Goal: Use online tool/utility: Utilize a website feature to perform a specific function

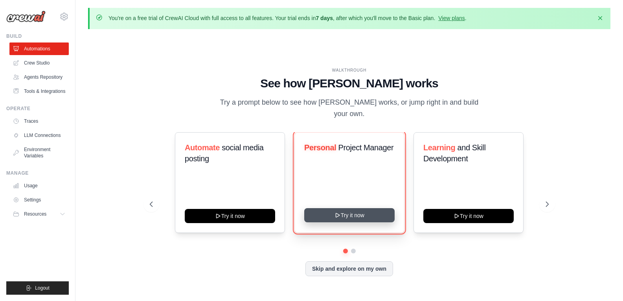
click at [373, 211] on button "Try it now" at bounding box center [349, 215] width 90 height 14
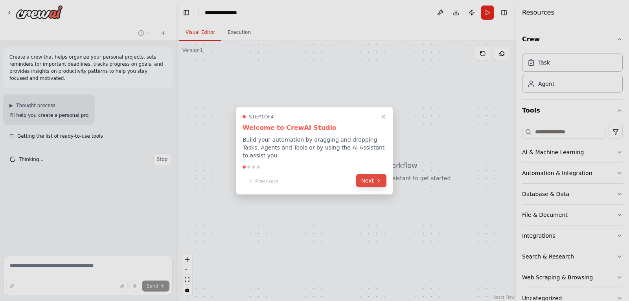
click at [367, 174] on button "Next" at bounding box center [371, 180] width 30 height 13
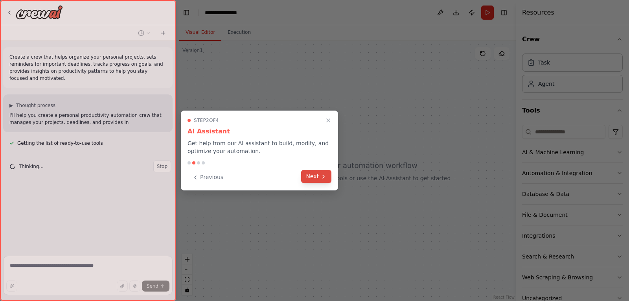
click at [314, 174] on button "Next" at bounding box center [316, 176] width 30 height 13
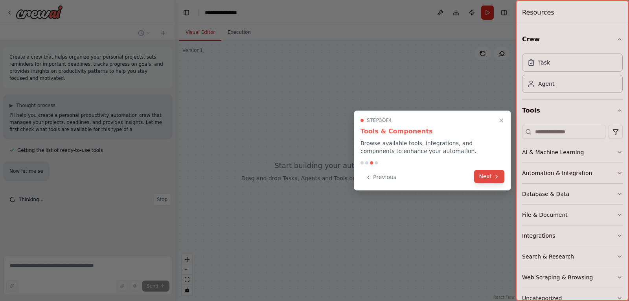
click at [497, 173] on icon at bounding box center [496, 176] width 6 height 6
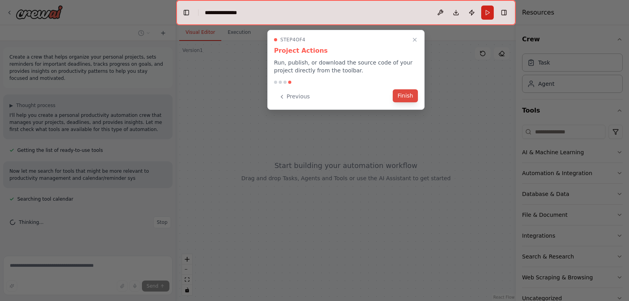
click at [404, 92] on button "Finish" at bounding box center [404, 95] width 25 height 13
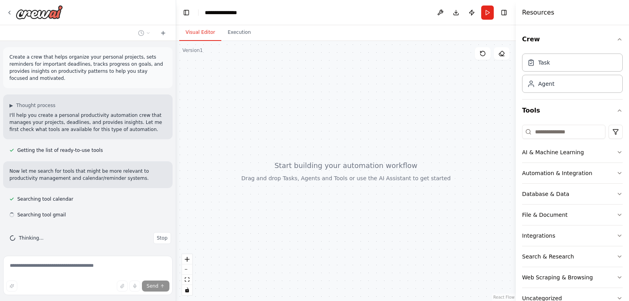
click at [616, 152] on div "Crew Task Agent Tools AI & Machine Learning Automation & Integration Database &…" at bounding box center [571, 162] width 113 height 275
click at [609, 150] on button "AI & Machine Learning" at bounding box center [572, 152] width 101 height 20
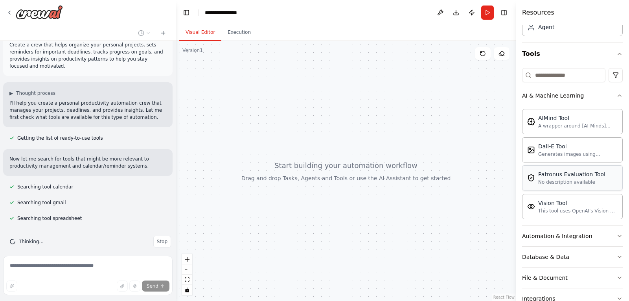
scroll to position [57, 0]
click at [614, 92] on button "AI & Machine Learning" at bounding box center [572, 95] width 101 height 20
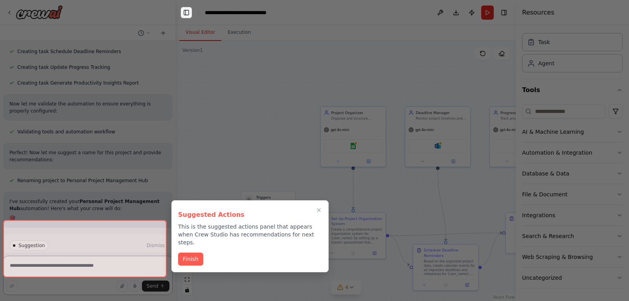
scroll to position [466, 0]
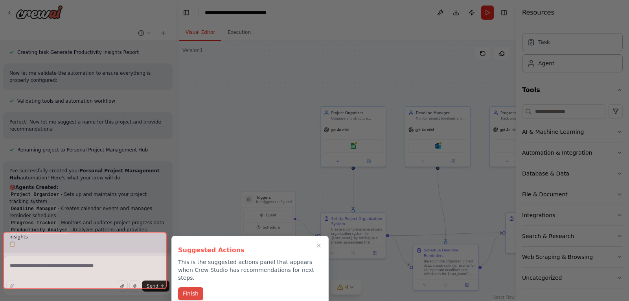
click at [190, 287] on button "Finish" at bounding box center [190, 293] width 25 height 13
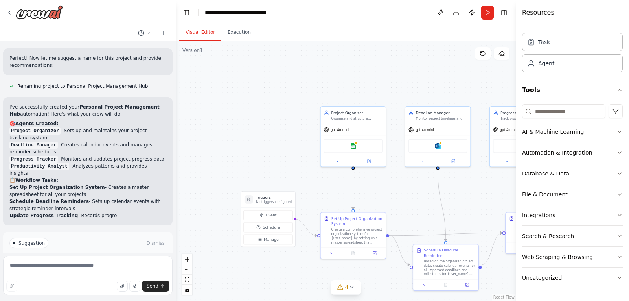
scroll to position [550, 0]
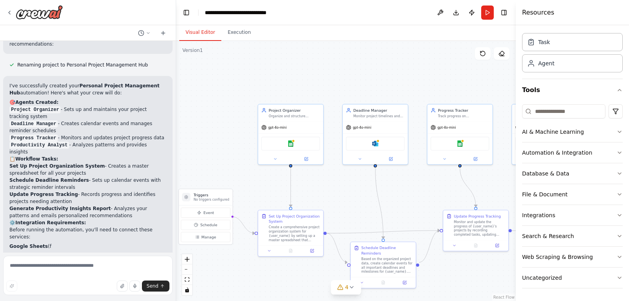
drag, startPoint x: 394, startPoint y: 201, endPoint x: 326, endPoint y: 197, distance: 68.5
click at [326, 197] on div ".deletable-edge-delete-btn { width: 20px; height: 20px; border: 0px solid #ffff…" at bounding box center [345, 171] width 339 height 260
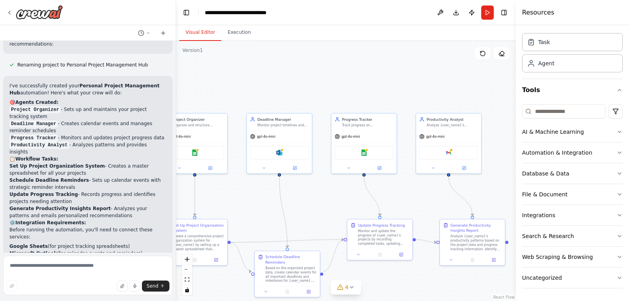
drag, startPoint x: 381, startPoint y: 196, endPoint x: 291, endPoint y: 207, distance: 90.6
click at [291, 207] on div ".deletable-edge-delete-btn { width: 20px; height: 20px; border: 0px solid #ffff…" at bounding box center [345, 171] width 339 height 260
click at [440, 130] on div "gpt-4o-mini" at bounding box center [448, 135] width 65 height 12
click at [440, 133] on div "gpt-4o-mini" at bounding box center [431, 135] width 25 height 5
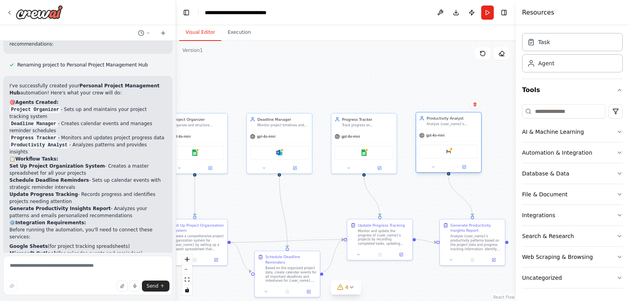
click at [440, 133] on div "gpt-4o-mini" at bounding box center [431, 135] width 25 height 5
click at [464, 165] on icon at bounding box center [464, 167] width 4 height 4
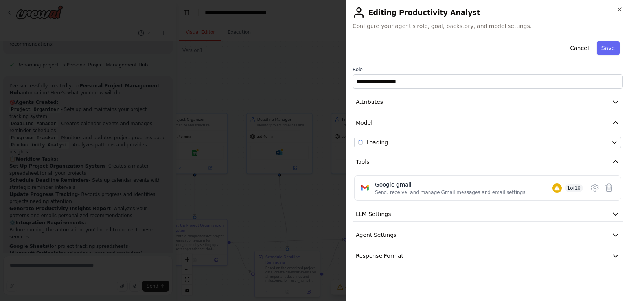
scroll to position [678, 0]
click at [448, 216] on button "LLM Settings" at bounding box center [487, 214] width 270 height 15
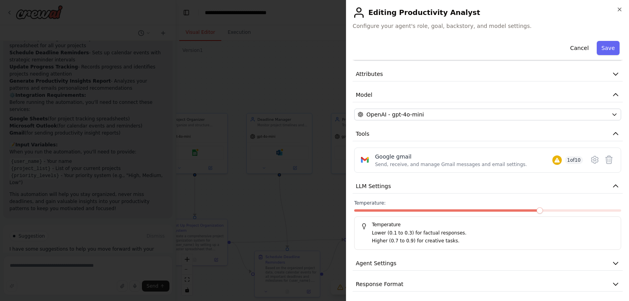
scroll to position [31, 0]
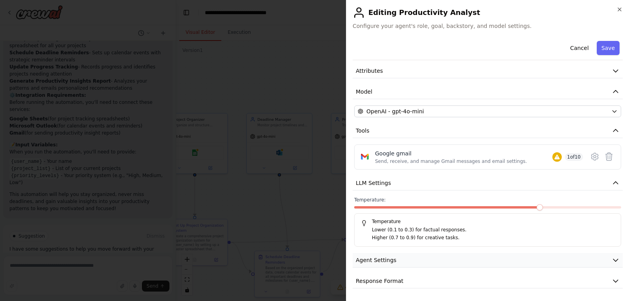
click at [408, 262] on button "Agent Settings" at bounding box center [487, 260] width 270 height 15
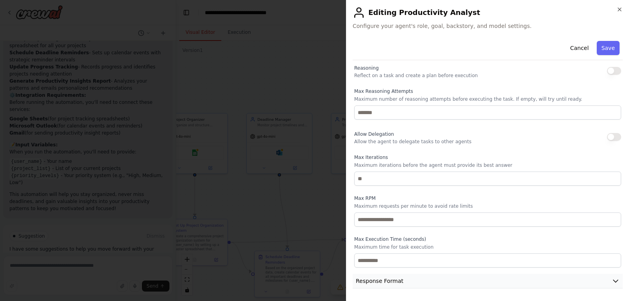
click at [401, 278] on button "Response Format" at bounding box center [487, 280] width 270 height 15
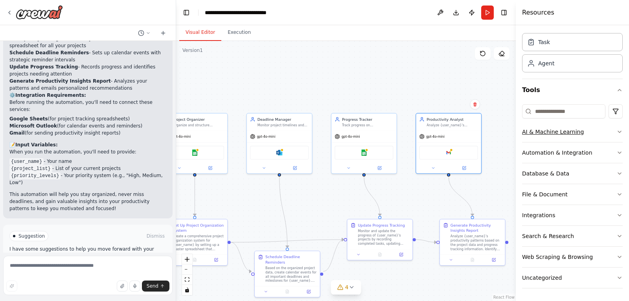
click at [549, 135] on div "AI & Machine Learning" at bounding box center [553, 132] width 62 height 8
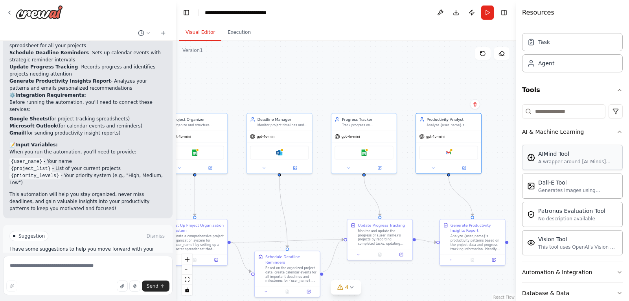
click at [556, 163] on div "A wrapper around [AI-Minds](https://mindsdb.com/minds). Useful for when you nee…" at bounding box center [577, 161] width 79 height 6
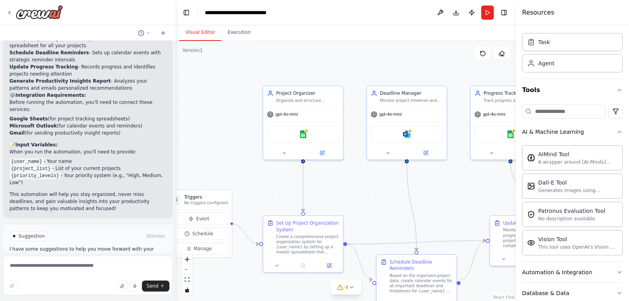
drag, startPoint x: 315, startPoint y: 178, endPoint x: 447, endPoint y: 209, distance: 135.5
click at [447, 209] on div ".deletable-edge-delete-btn { width: 20px; height: 20px; border: 0px solid #ffff…" at bounding box center [345, 171] width 339 height 260
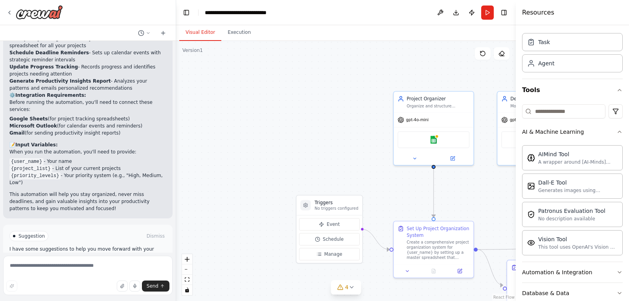
drag, startPoint x: 346, startPoint y: 214, endPoint x: 475, endPoint y: 219, distance: 129.7
click at [475, 219] on div ".deletable-edge-delete-btn { width: 20px; height: 20px; border: 0px solid #ffff…" at bounding box center [345, 171] width 339 height 260
click at [377, 197] on div ".deletable-edge-delete-btn { width: 20px; height: 20px; border: 0px solid #ffff…" at bounding box center [345, 171] width 339 height 260
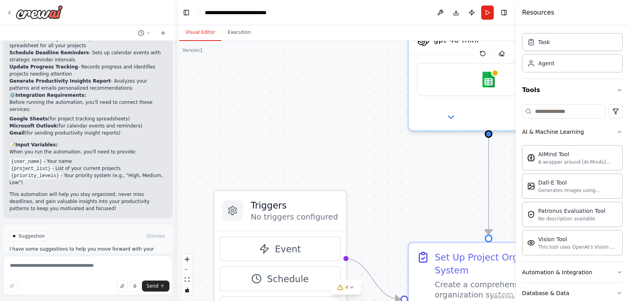
click at [377, 196] on div ".deletable-edge-delete-btn { width: 20px; height: 20px; border: 0px solid #ffff…" at bounding box center [345, 171] width 339 height 260
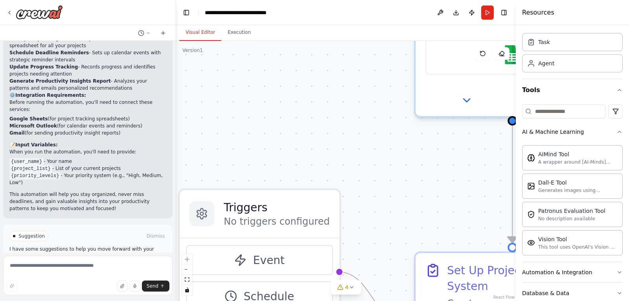
click at [377, 196] on div ".deletable-edge-delete-btn { width: 20px; height: 20px; border: 0px solid #ffff…" at bounding box center [345, 171] width 339 height 260
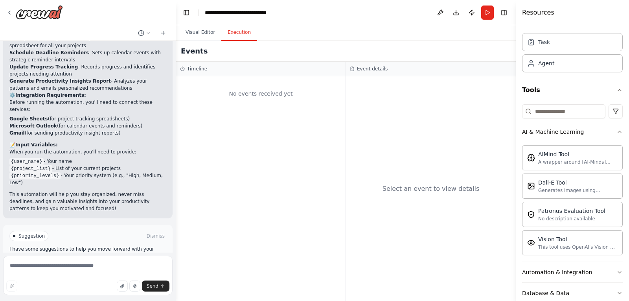
click at [236, 26] on button "Execution" at bounding box center [239, 32] width 36 height 16
click at [83, 266] on span "Run Automation" at bounding box center [91, 269] width 38 height 6
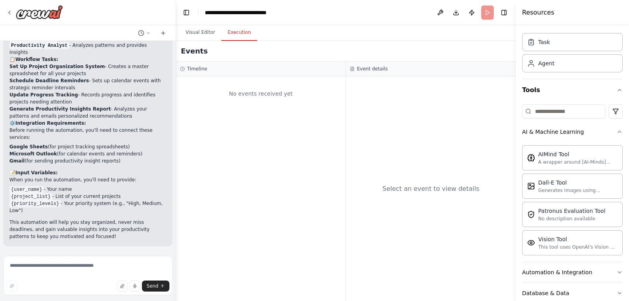
scroll to position [614, 0]
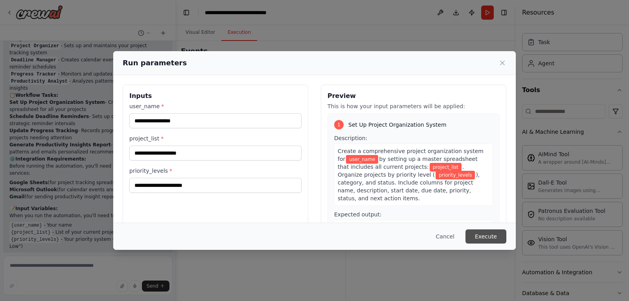
click at [491, 242] on button "Execute" at bounding box center [485, 236] width 41 height 14
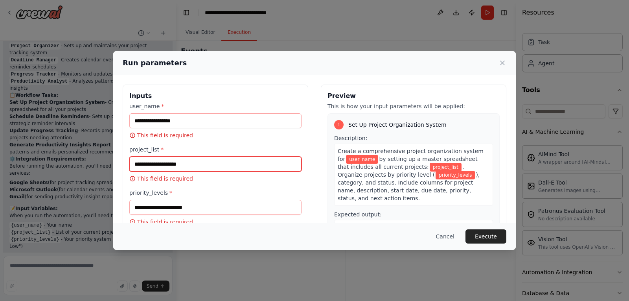
click at [185, 165] on input "project_list *" at bounding box center [215, 163] width 172 height 15
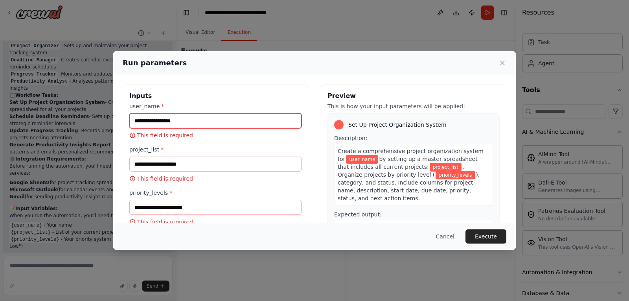
click at [154, 122] on input "user_name *" at bounding box center [215, 120] width 172 height 15
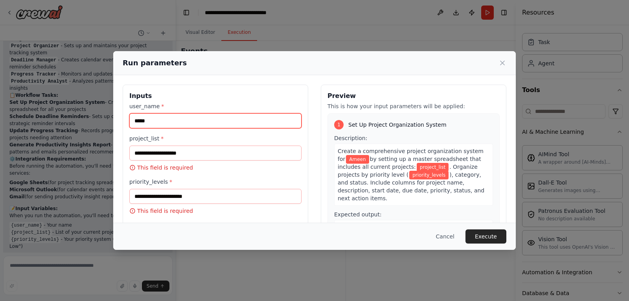
type input "*****"
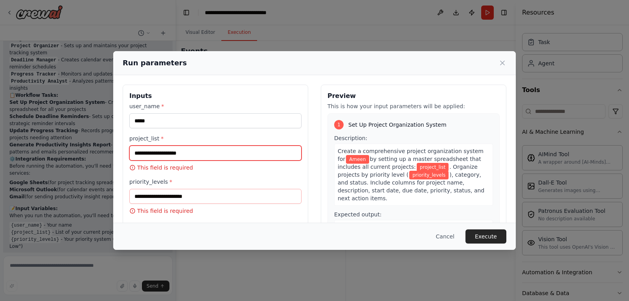
click at [163, 156] on input "project_list *" at bounding box center [215, 152] width 172 height 15
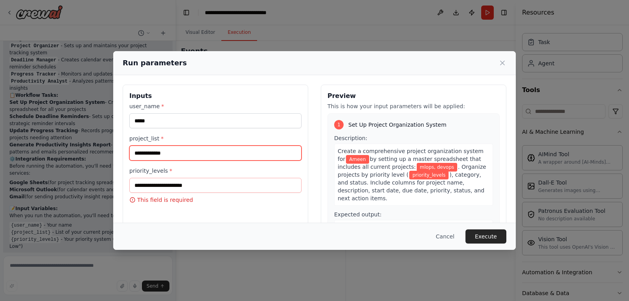
type input "**********"
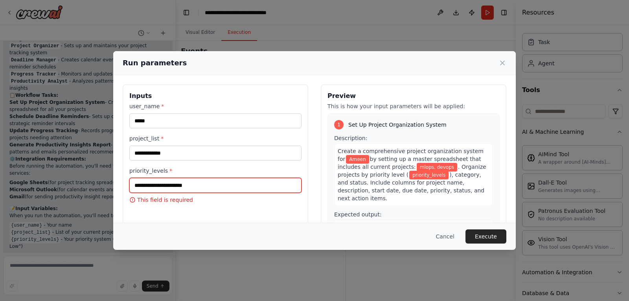
click at [181, 182] on input "priority_levels *" at bounding box center [215, 185] width 172 height 15
click at [202, 196] on p "This field is required" at bounding box center [215, 200] width 172 height 8
click at [200, 188] on input "priority_levels *" at bounding box center [215, 185] width 172 height 15
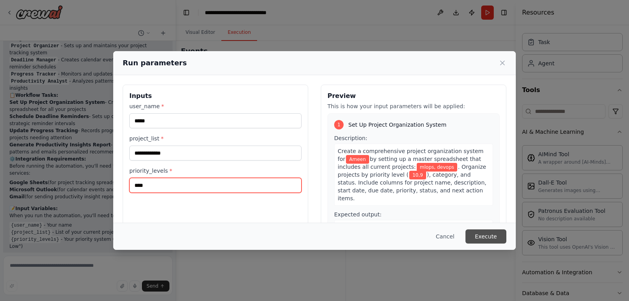
type input "****"
click at [491, 238] on button "Execute" at bounding box center [485, 236] width 41 height 14
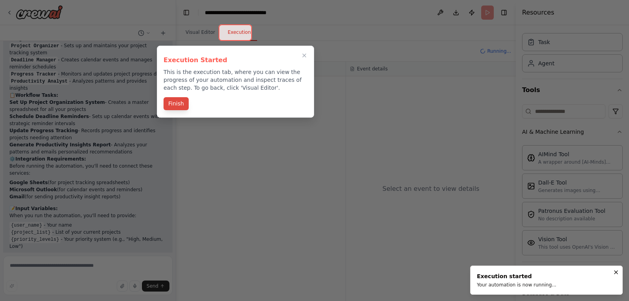
click at [167, 104] on button "Finish" at bounding box center [175, 103] width 25 height 13
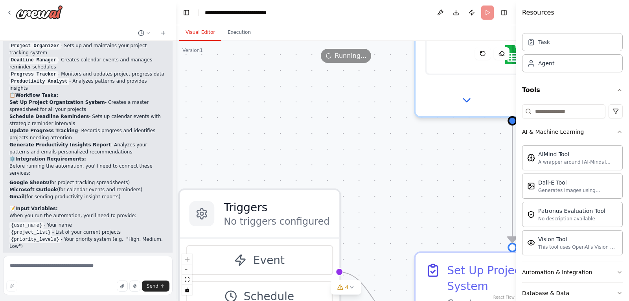
click at [200, 26] on button "Visual Editor" at bounding box center [200, 32] width 42 height 16
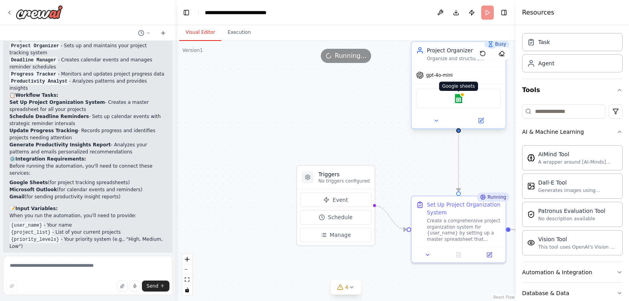
click at [458, 100] on img at bounding box center [458, 98] width 9 height 9
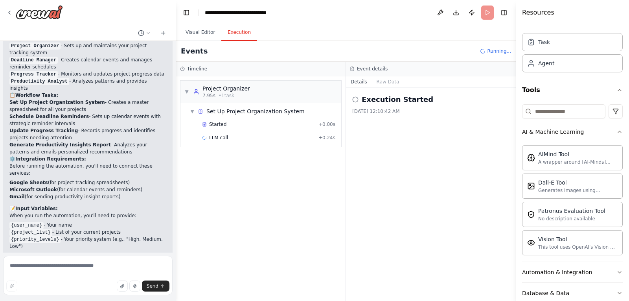
click at [241, 35] on button "Execution" at bounding box center [239, 32] width 36 height 16
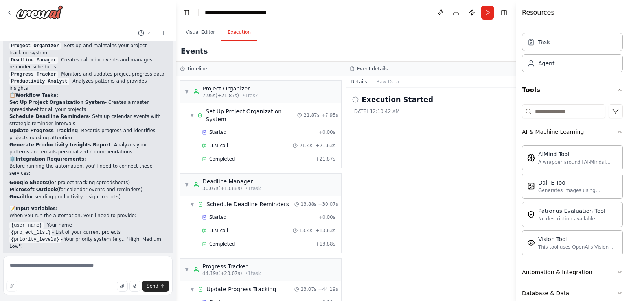
scroll to position [678, 0]
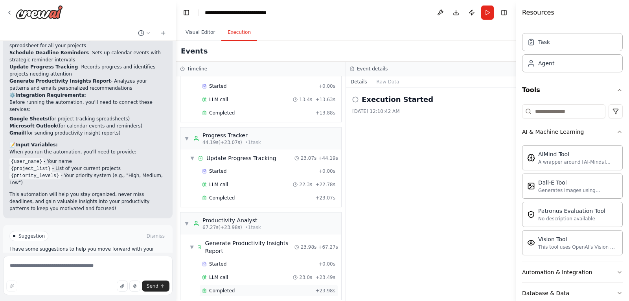
click at [260, 287] on div "Completed" at bounding box center [257, 290] width 110 height 6
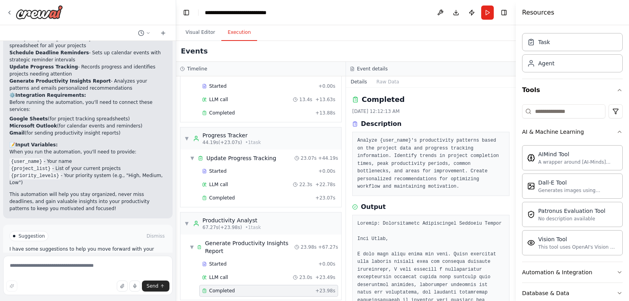
click at [379, 147] on pre "Analyze {user_name}'s productivity patterns based on the project data and progr…" at bounding box center [430, 164] width 147 height 54
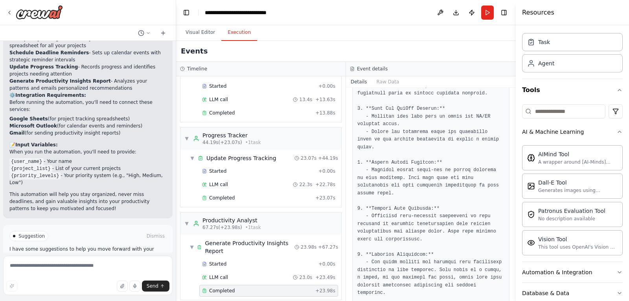
scroll to position [718, 0]
